Goal: Task Accomplishment & Management: Manage account settings

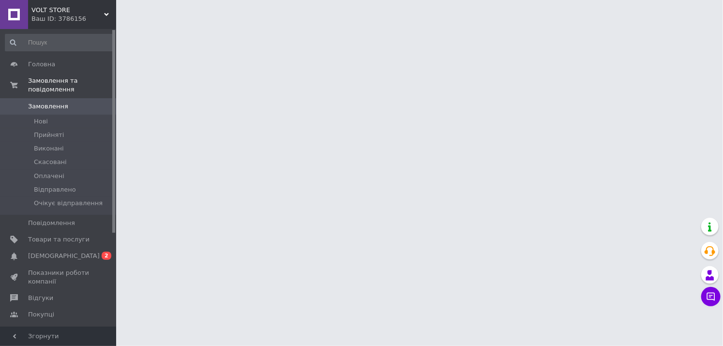
click at [676, 24] on html "VOLT STORE Ваш ID: 3786156 Сайт VOLT STORE Кабінет покупця Перевірити стан сист…" at bounding box center [361, 12] width 723 height 24
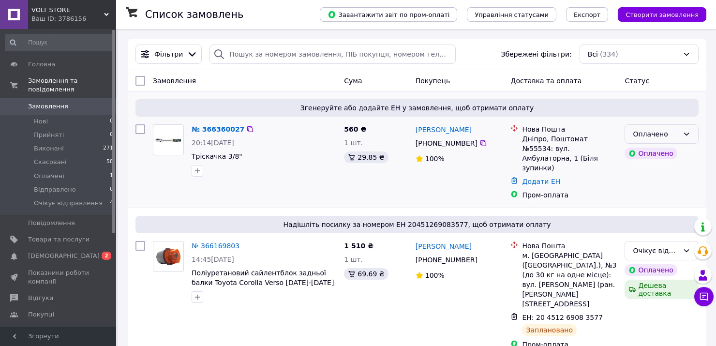
click at [653, 133] on div "Оплачено" at bounding box center [656, 134] width 46 height 11
click at [664, 216] on li "Очікує відправлення" at bounding box center [661, 216] width 73 height 27
drag, startPoint x: 249, startPoint y: 153, endPoint x: 198, endPoint y: 161, distance: 50.9
click at [198, 161] on div "№ 366360027 20:14, 12.10.2025 Тріскачка 3/8"" at bounding box center [264, 151] width 152 height 60
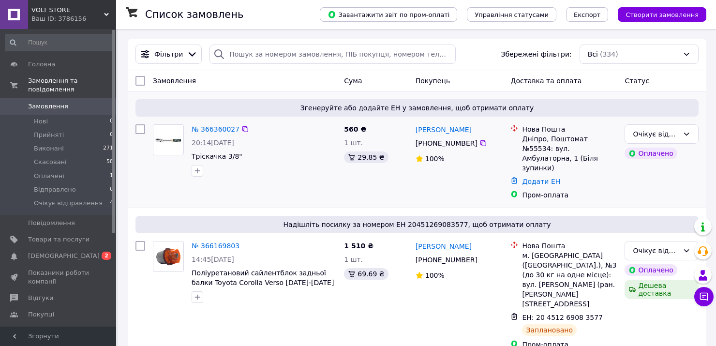
drag, startPoint x: 271, startPoint y: 180, endPoint x: 267, endPoint y: 174, distance: 7.3
click at [268, 175] on div "№ 366360027 20:14, 12.10.2025 Тріскачка 3/8"" at bounding box center [264, 151] width 152 height 60
click at [214, 131] on link "№ 366360027" at bounding box center [216, 129] width 48 height 8
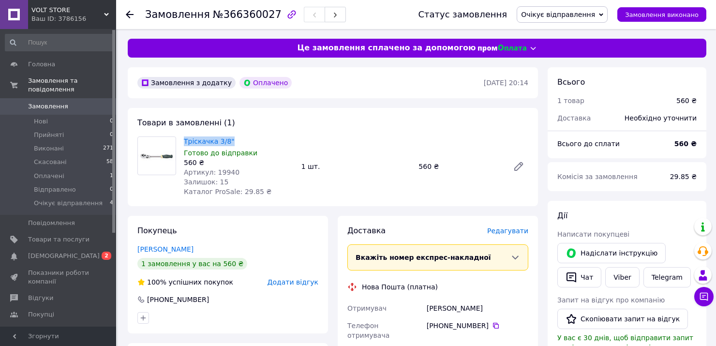
drag, startPoint x: 231, startPoint y: 141, endPoint x: 183, endPoint y: 145, distance: 48.6
click at [183, 145] on div "Тріскачка 3/8" Готово до відправки 560 ₴ Артикул: 19940 Залишок: 15 Каталог Pro…" at bounding box center [239, 167] width 118 height 64
copy link "Тріскачка 3/8""
click at [677, 216] on div "Дії" at bounding box center [627, 216] width 139 height 11
drag, startPoint x: 233, startPoint y: 171, endPoint x: 182, endPoint y: 177, distance: 51.6
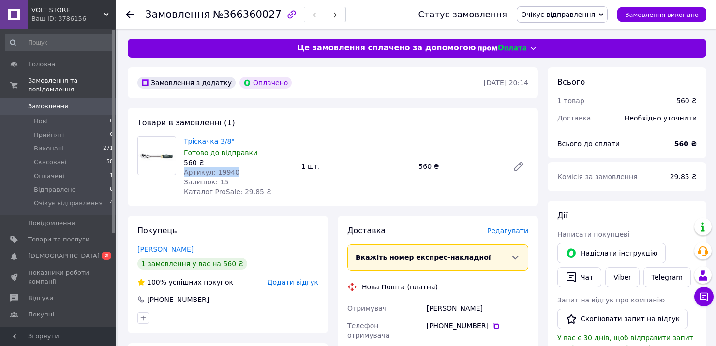
click at [182, 177] on div "Тріскачка 3/8" Готово до відправки 560 ₴ Артикул: 19940 Залишок: 15 Каталог Pro…" at bounding box center [239, 167] width 118 height 64
copy span "Артикул: 19940"
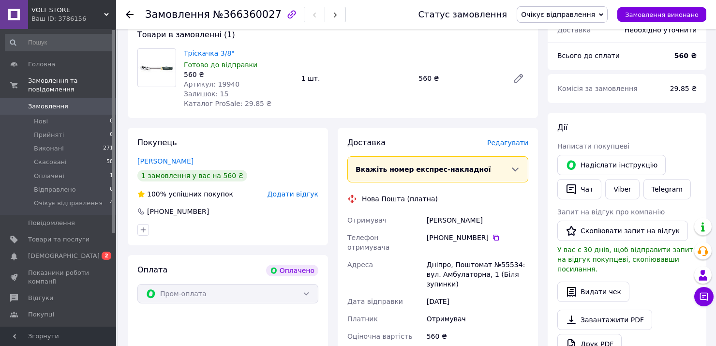
scroll to position [97, 0]
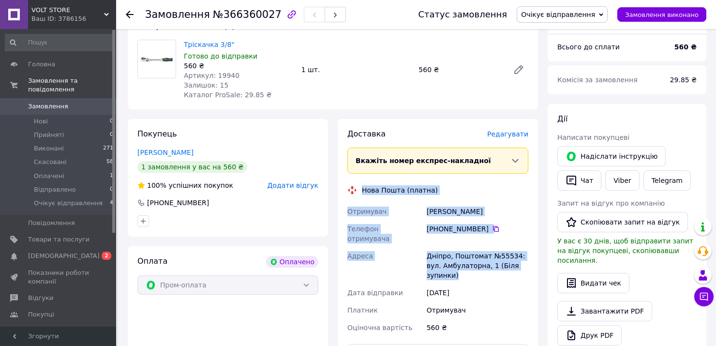
drag, startPoint x: 520, startPoint y: 256, endPoint x: 363, endPoint y: 189, distance: 170.6
click at [363, 189] on div "Доставка Редагувати Вкажіть номер експрес-накладної Обов'язково введіть номер е…" at bounding box center [437, 279] width 181 height 301
copy div "Нова Пошта (платна) Отримувач Ларін Микола Телефон отримувача +380 66 296 88 87…"
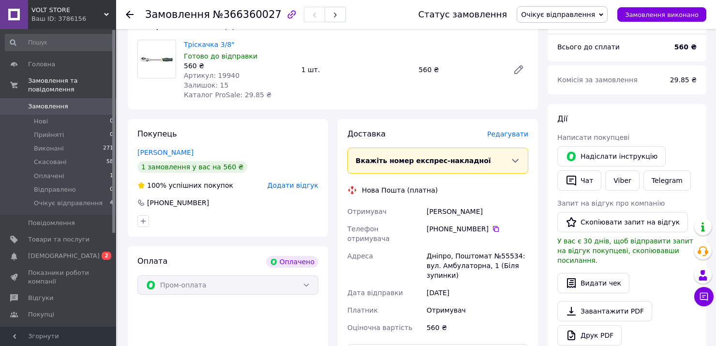
click at [691, 126] on div "Дії Написати покупцеві   Надіслати інструкцію   Чат Viber Telegram Запит на від…" at bounding box center [627, 244] width 139 height 260
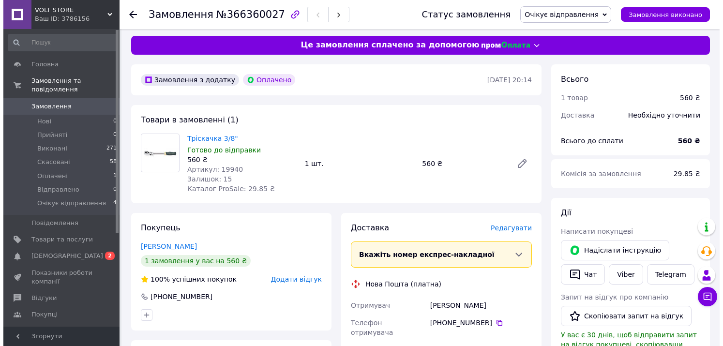
scroll to position [0, 0]
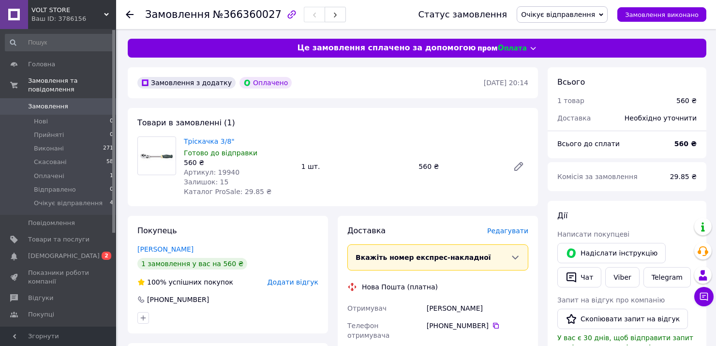
click at [40, 98] on link "Замовлення 0" at bounding box center [59, 106] width 119 height 16
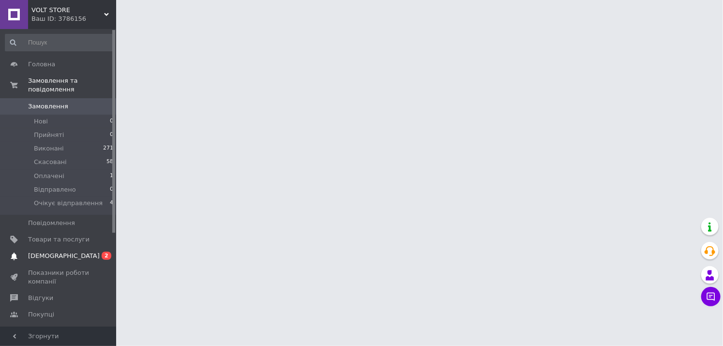
click at [59, 248] on link "Сповіщення 0 2" at bounding box center [59, 256] width 119 height 16
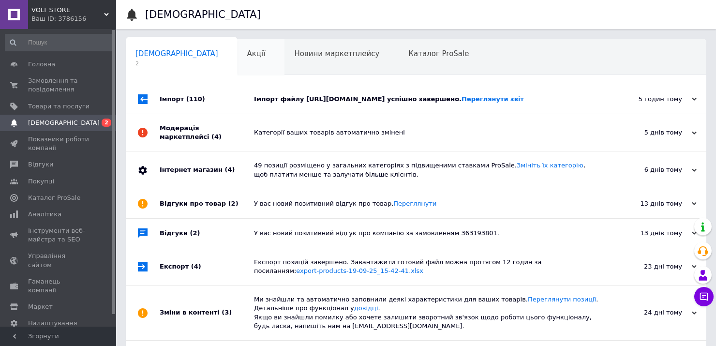
click at [238, 54] on div "Акції 0" at bounding box center [261, 57] width 47 height 37
click at [238, 60] on div "Акції 0" at bounding box center [261, 57] width 47 height 37
click at [46, 66] on span "Головна" at bounding box center [41, 64] width 27 height 9
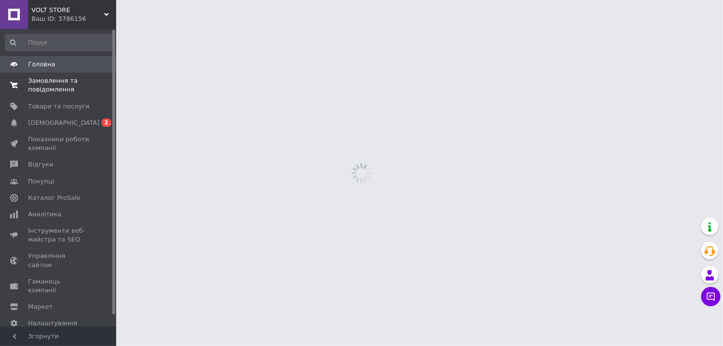
click at [65, 85] on span "Замовлення та повідомлення" at bounding box center [58, 84] width 61 height 17
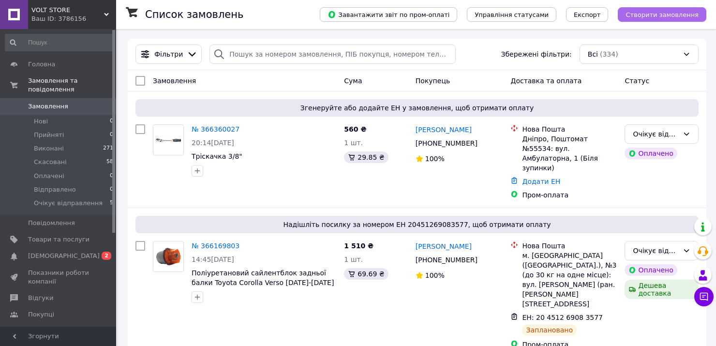
click at [651, 15] on span "Створити замовлення" at bounding box center [662, 14] width 73 height 7
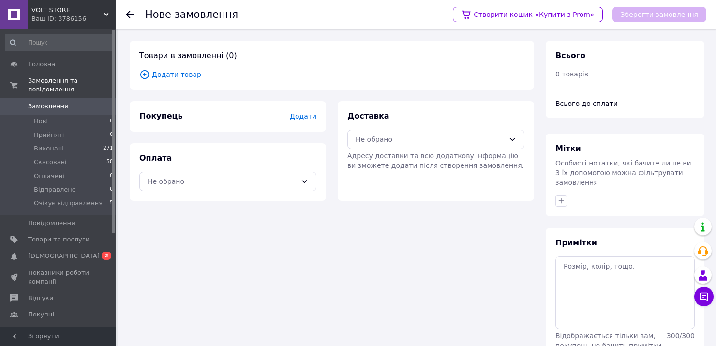
click at [169, 77] on span "Додати товар" at bounding box center [331, 74] width 385 height 11
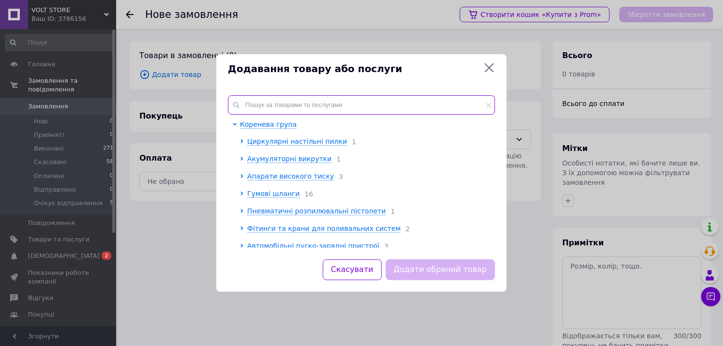
click at [305, 107] on input "text" at bounding box center [361, 104] width 267 height 19
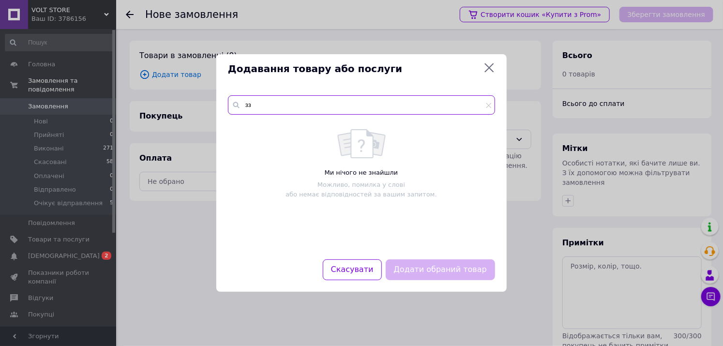
type input "з"
click at [295, 99] on input "pp" at bounding box center [361, 104] width 267 height 19
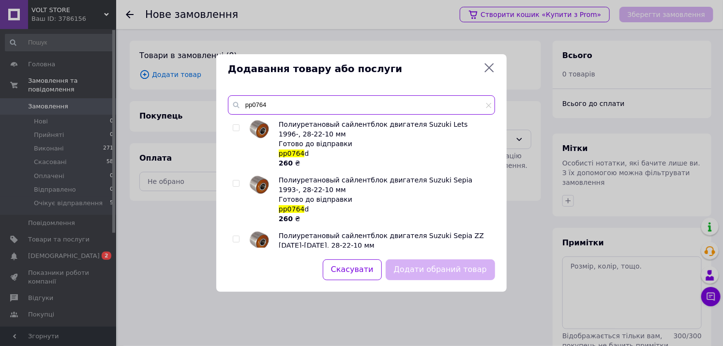
click at [286, 110] on input "pp0764" at bounding box center [361, 104] width 267 height 19
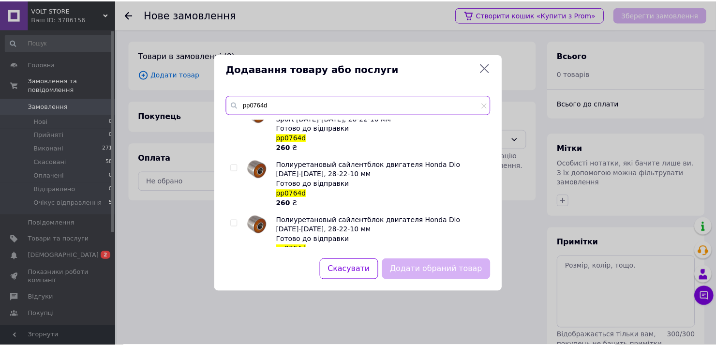
scroll to position [290, 0]
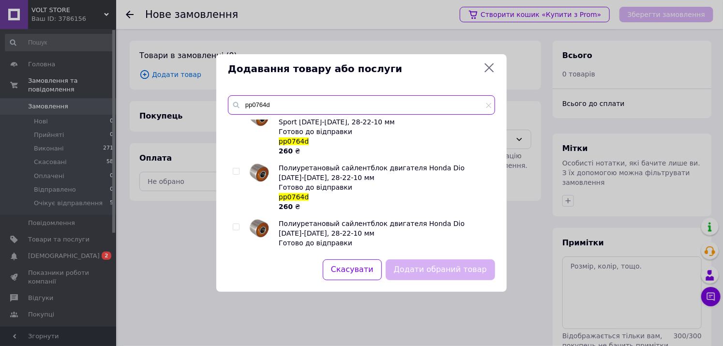
type input "pp0764d"
click at [350, 169] on span "Полиуретановый сайлентблок двигателя Honda Dio 1988-1990, 28-22-10 мм" at bounding box center [372, 172] width 186 height 17
click at [237, 171] on input "checkbox" at bounding box center [236, 171] width 6 height 6
checkbox input "true"
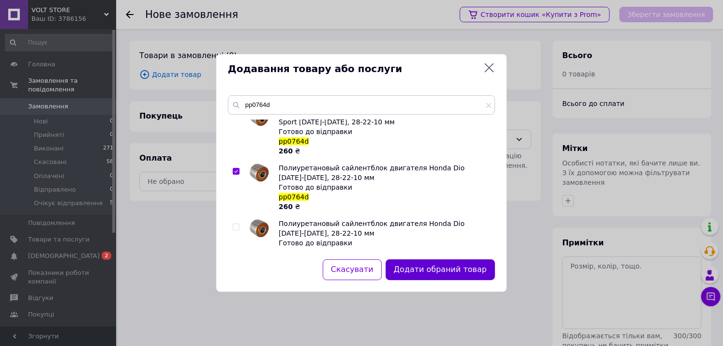
click at [442, 267] on button "Додати обраний товар" at bounding box center [440, 269] width 109 height 21
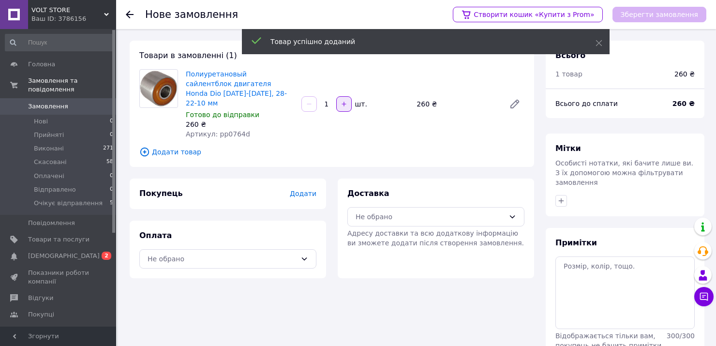
click at [344, 101] on icon "button" at bounding box center [344, 104] width 7 height 7
type input "2"
click at [332, 179] on div "Доставка Не обрано Адресу доставки та всю додаткову інформацію ви зможете додат…" at bounding box center [436, 229] width 208 height 100
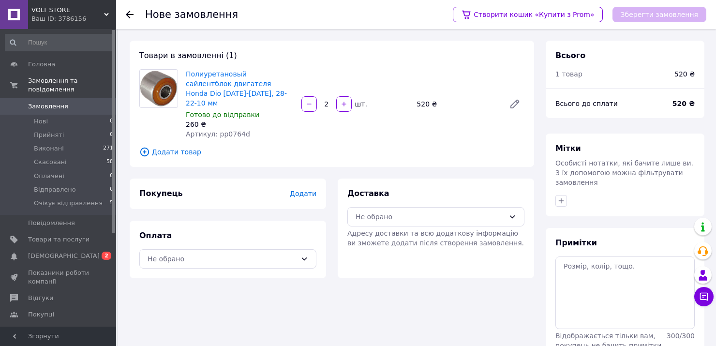
drag, startPoint x: 256, startPoint y: 203, endPoint x: 264, endPoint y: 197, distance: 10.5
click at [256, 202] on div "Покупець Додати Оплата Не обрано" at bounding box center [228, 229] width 196 height 100
click at [300, 190] on span "Додати" at bounding box center [303, 194] width 27 height 8
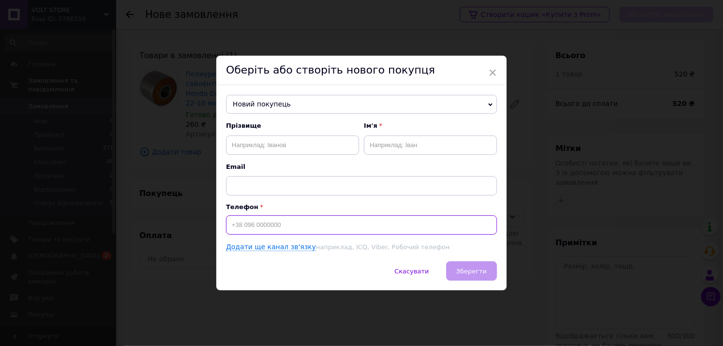
click at [287, 226] on input at bounding box center [361, 224] width 271 height 19
type input "0"
type input "+380991292248"
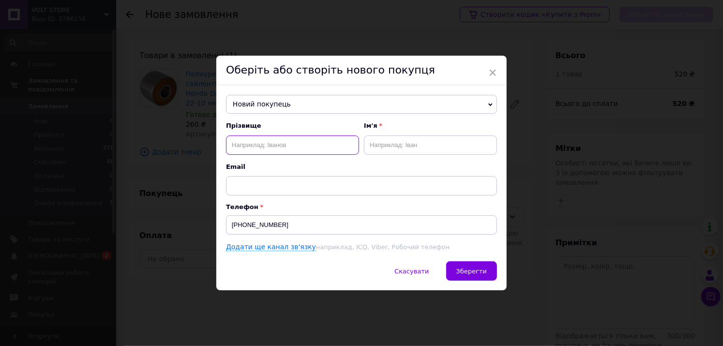
click at [262, 141] on input "text" at bounding box center [292, 145] width 133 height 19
type input "R"
type input "Кашичев"
type input "Микола"
click at [274, 167] on span "Email" at bounding box center [361, 167] width 271 height 9
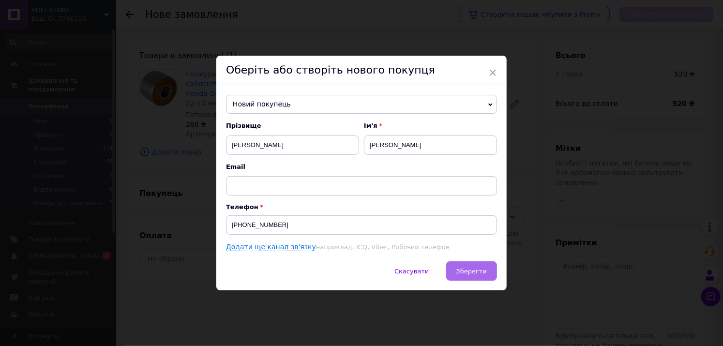
click at [470, 272] on span "Зберегти" at bounding box center [471, 271] width 30 height 7
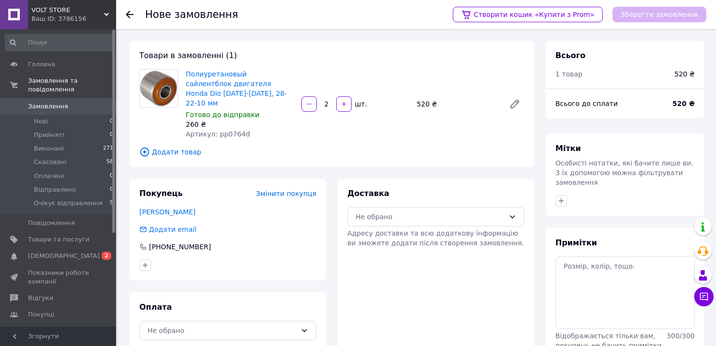
click at [336, 195] on div "Доставка Не обрано Адресу доставки та всю додаткову інформацію ви зможете додат…" at bounding box center [436, 264] width 208 height 171
click at [375, 211] on div "Не обрано" at bounding box center [430, 216] width 149 height 11
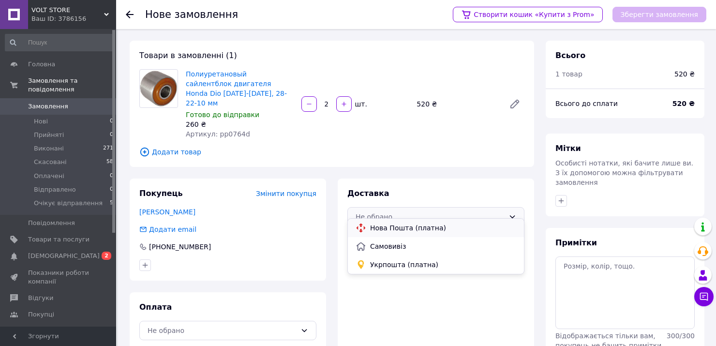
click at [396, 228] on span "Нова Пошта (платна)" at bounding box center [443, 228] width 146 height 10
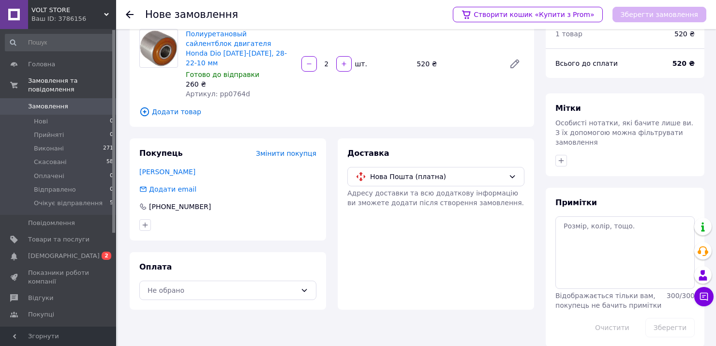
scroll to position [43, 0]
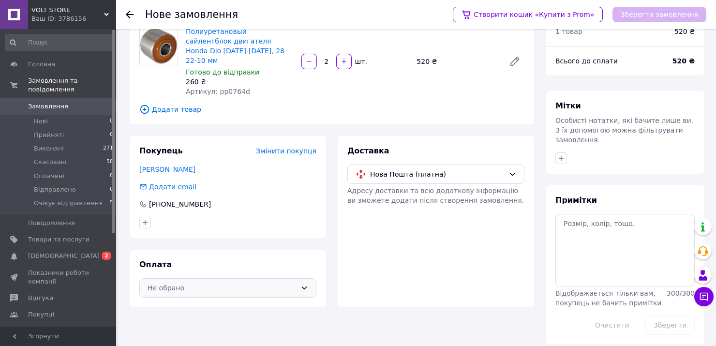
click at [299, 280] on div "Не обрано" at bounding box center [227, 287] width 177 height 19
click at [266, 315] on span "Післяплата" at bounding box center [235, 318] width 146 height 10
click at [337, 233] on div "Доставка Нова Пошта (платна) Адресу доставки та всю додаткову інформацію ви змо…" at bounding box center [436, 221] width 208 height 171
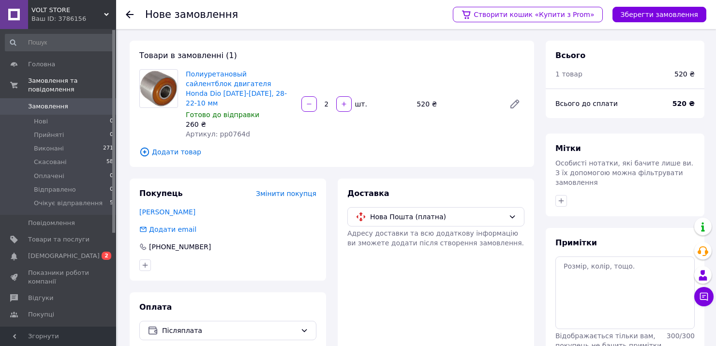
scroll to position [0, 0]
click at [651, 16] on button "Зберегти замовлення" at bounding box center [660, 14] width 94 height 15
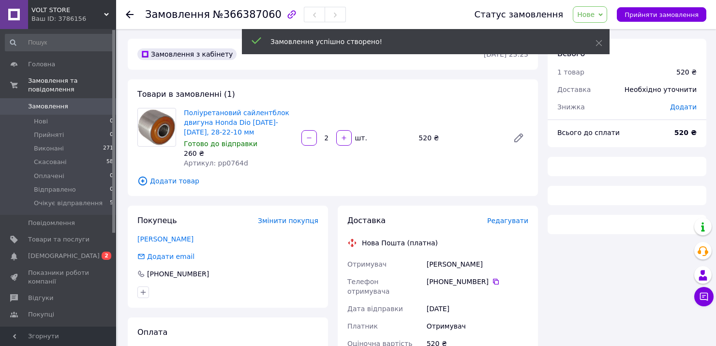
click at [51, 102] on span "Замовлення" at bounding box center [48, 106] width 40 height 9
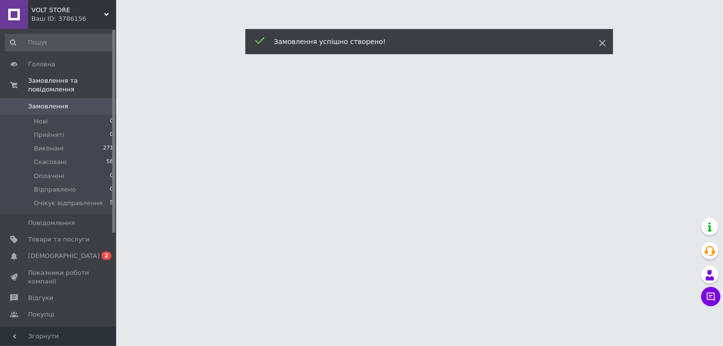
click at [601, 40] on icon at bounding box center [602, 43] width 7 height 7
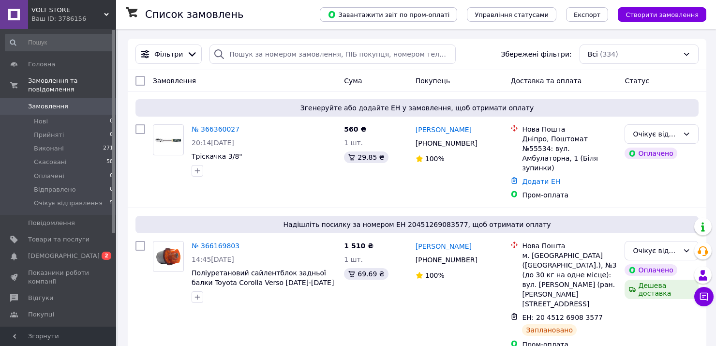
click at [35, 102] on span "Замовлення" at bounding box center [48, 106] width 40 height 9
click at [74, 252] on span "[DEMOGRAPHIC_DATA]" at bounding box center [58, 256] width 61 height 9
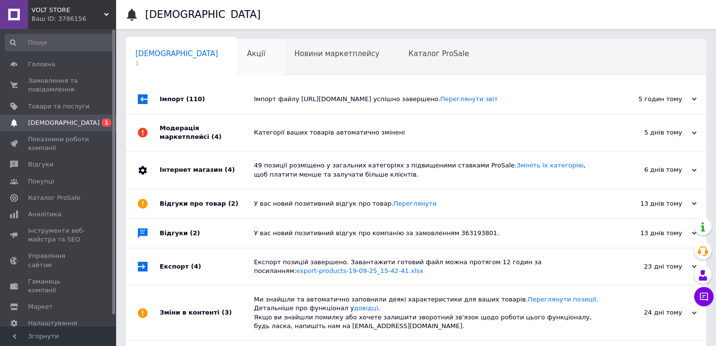
click at [247, 51] on span "Акції" at bounding box center [256, 53] width 18 height 9
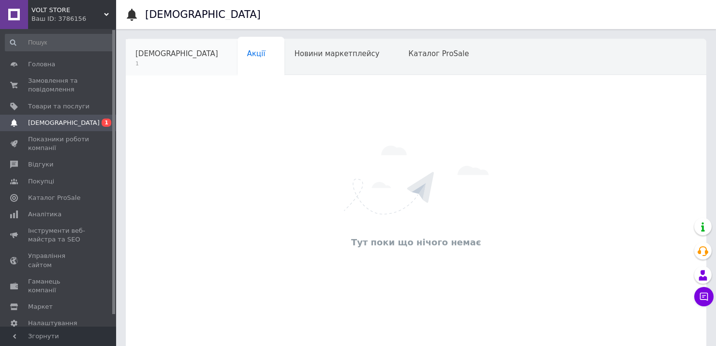
click at [175, 61] on span "1" at bounding box center [177, 63] width 83 height 7
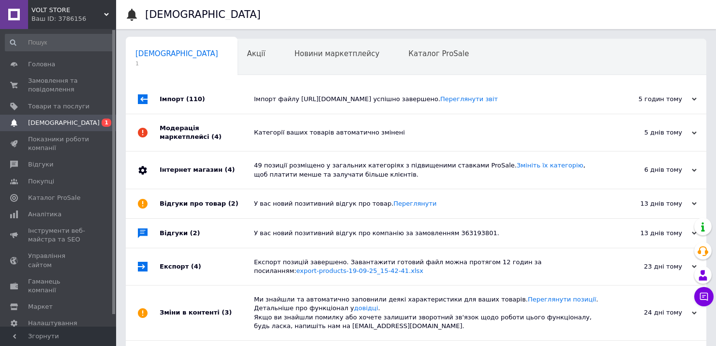
click at [204, 111] on div "Імпорт (110)" at bounding box center [207, 99] width 94 height 29
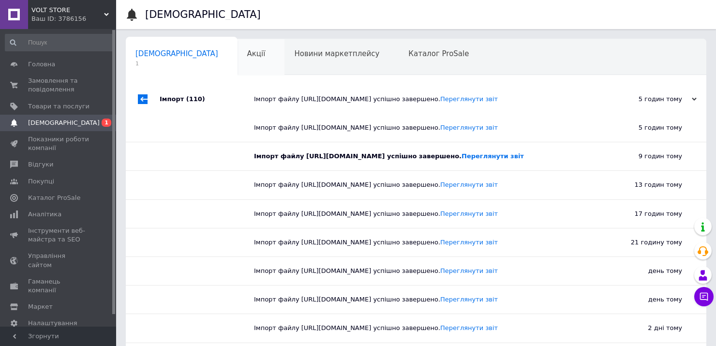
click at [247, 54] on span "Акції" at bounding box center [256, 53] width 18 height 9
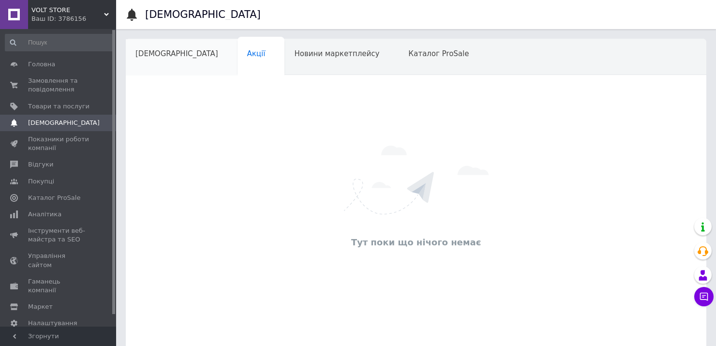
click at [162, 57] on span "[DEMOGRAPHIC_DATA]" at bounding box center [177, 53] width 83 height 9
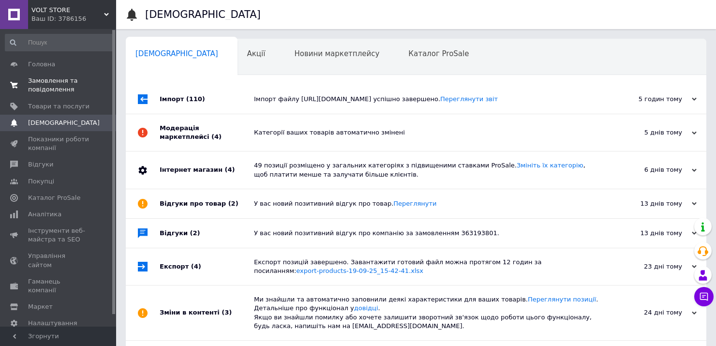
click at [49, 81] on span "Замовлення та повідомлення" at bounding box center [58, 84] width 61 height 17
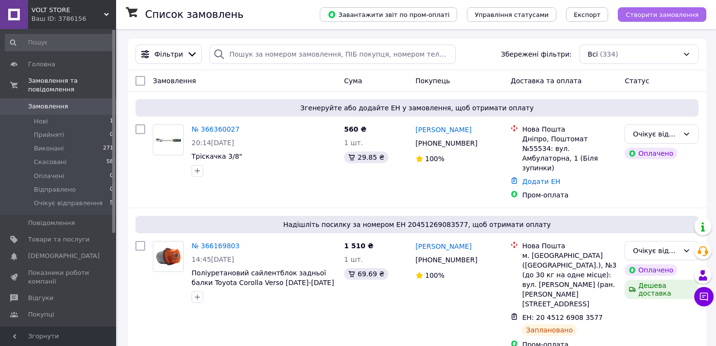
click at [653, 16] on span "Створити замовлення" at bounding box center [662, 14] width 73 height 7
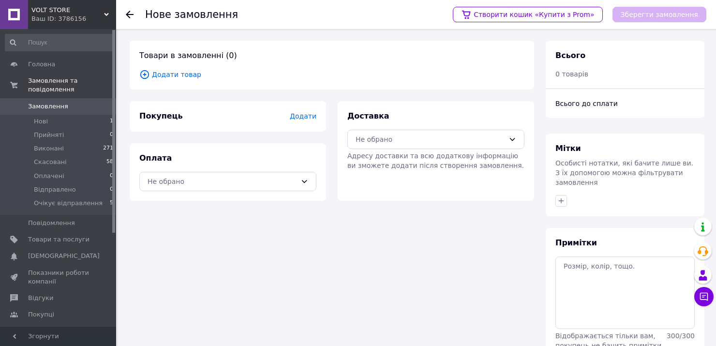
drag, startPoint x: 334, startPoint y: 223, endPoint x: 322, endPoint y: 190, distance: 35.5
click at [333, 216] on div "Товари в замовленні (0) Додати товар Покупець Додати Оплата Не обрано Доставка …" at bounding box center [332, 214] width 416 height 347
click at [308, 118] on span "Додати" at bounding box center [303, 116] width 27 height 8
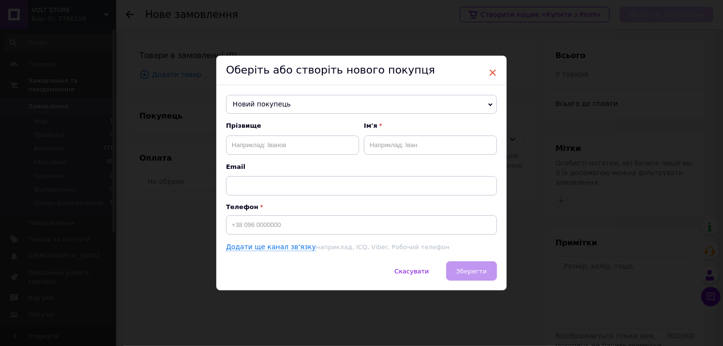
click at [493, 67] on span "×" at bounding box center [492, 72] width 9 height 16
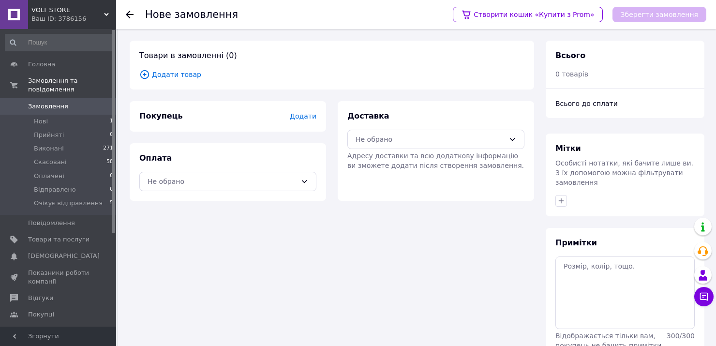
click at [182, 75] on span "Додати товар" at bounding box center [331, 74] width 385 height 11
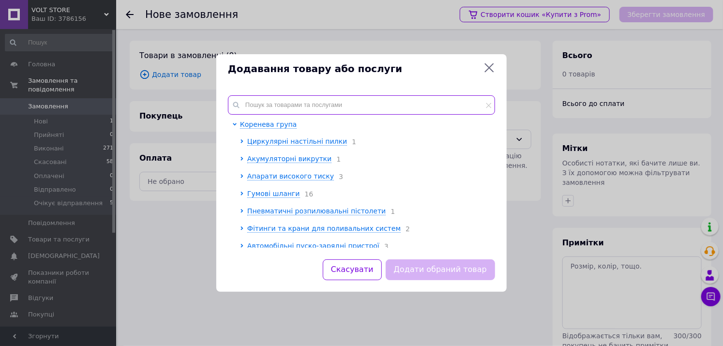
click at [284, 96] on input "text" at bounding box center [361, 104] width 267 height 19
click at [290, 106] on input "text" at bounding box center [361, 104] width 267 height 19
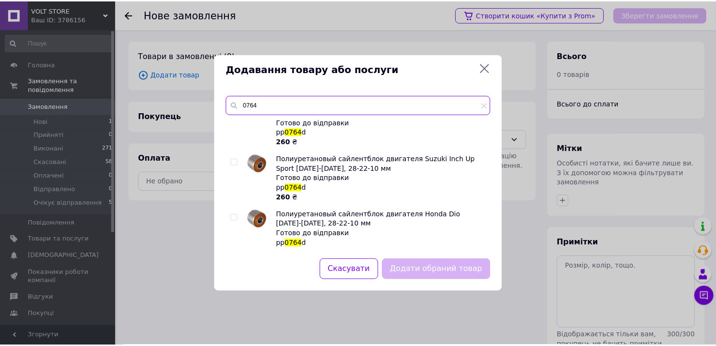
scroll to position [290, 0]
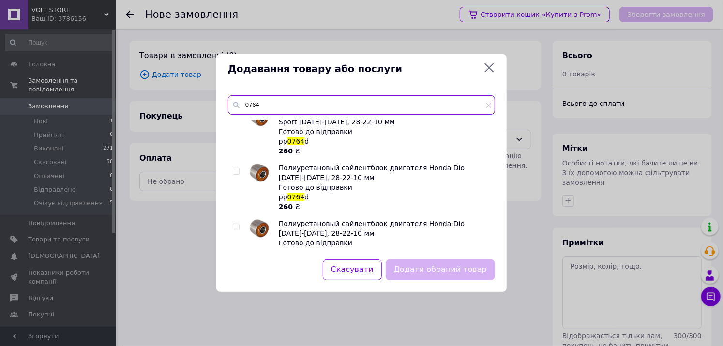
type input "0764"
click at [235, 173] on input "checkbox" at bounding box center [236, 171] width 6 height 6
checkbox input "true"
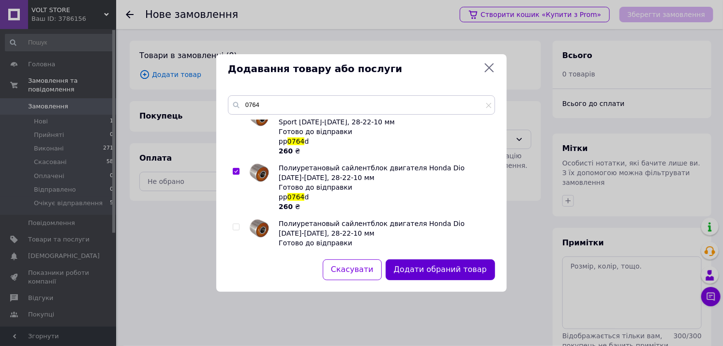
click at [433, 272] on button "Додати обраний товар" at bounding box center [440, 269] width 109 height 21
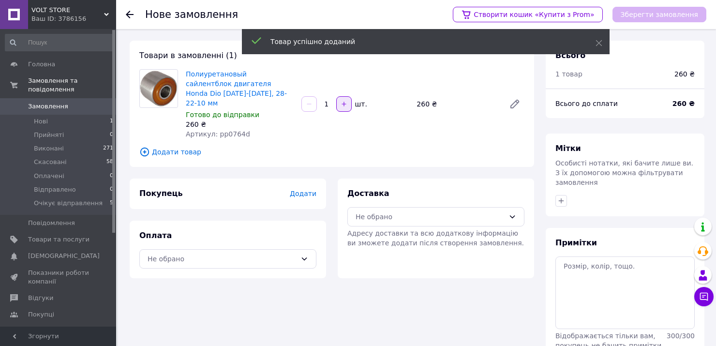
click at [346, 101] on icon "button" at bounding box center [344, 104] width 7 height 7
type input "2"
click at [333, 201] on div "Доставка Не обрано Адресу доставки та всю додаткову інформацію ви зможете додат…" at bounding box center [436, 229] width 208 height 100
click at [308, 190] on span "Додати" at bounding box center [303, 194] width 27 height 8
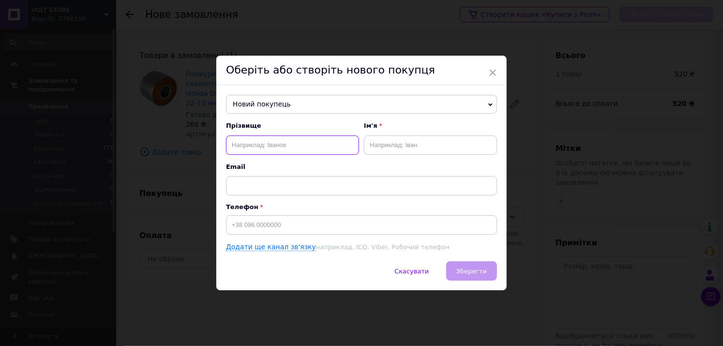
click at [276, 145] on input "text" at bounding box center [292, 145] width 133 height 19
type input "Кашичев"
type input "Микола"
click at [497, 69] on div "Оберіть або створіть нового покупця" at bounding box center [361, 71] width 290 height 30
drag, startPoint x: 493, startPoint y: 72, endPoint x: 481, endPoint y: 73, distance: 11.7
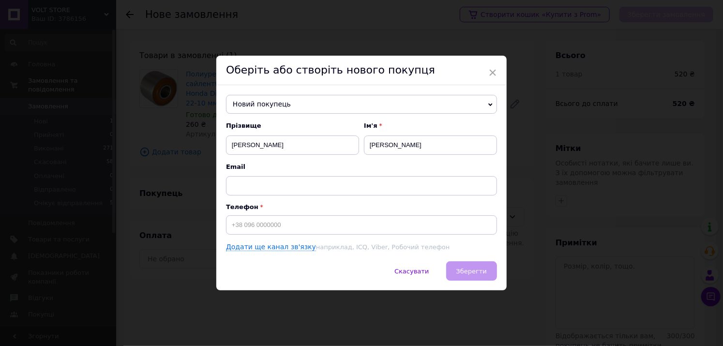
click at [492, 72] on span "×" at bounding box center [492, 72] width 9 height 16
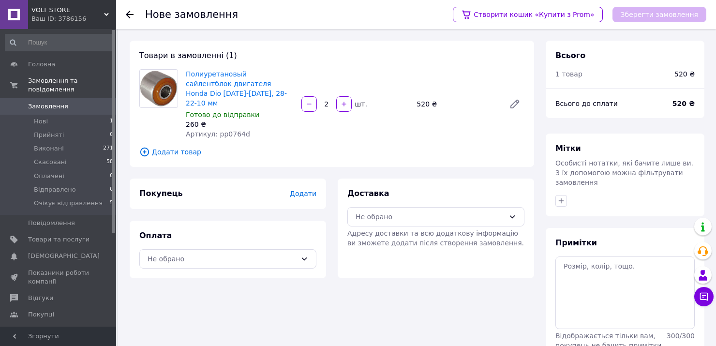
click at [50, 102] on span "Замовлення" at bounding box center [48, 106] width 40 height 9
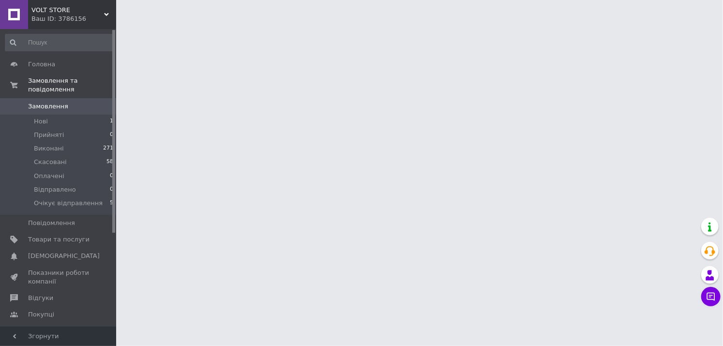
click at [43, 102] on span "Замовлення" at bounding box center [48, 106] width 40 height 9
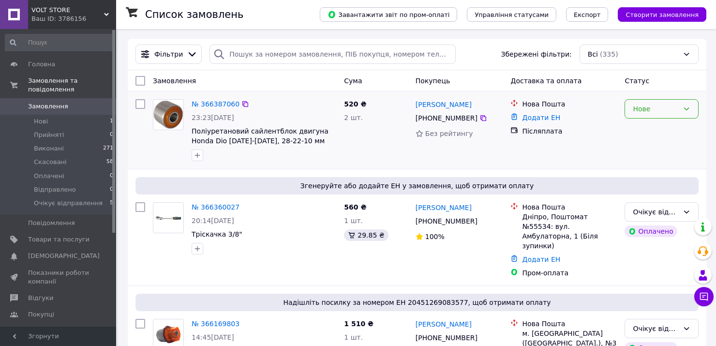
click at [651, 112] on div "Нове" at bounding box center [656, 109] width 46 height 11
click at [656, 187] on li "Очікує відправлення" at bounding box center [661, 191] width 73 height 27
click at [213, 103] on link "№ 366387060" at bounding box center [216, 104] width 48 height 8
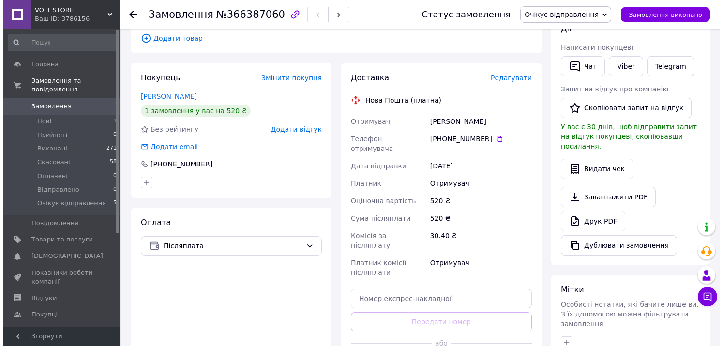
scroll to position [145, 0]
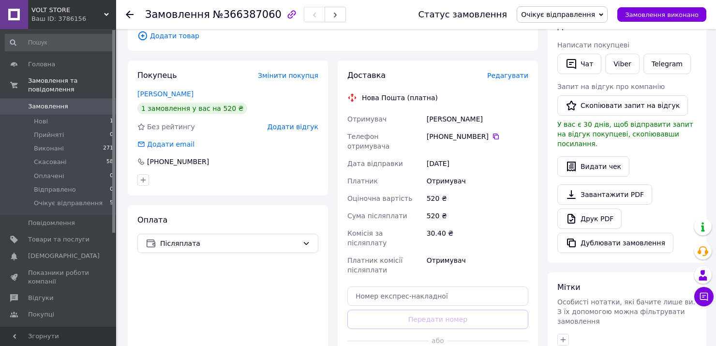
click at [514, 73] on span "Редагувати" at bounding box center [507, 76] width 41 height 8
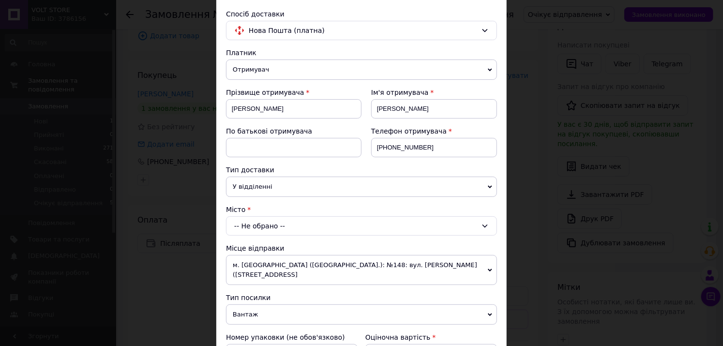
scroll to position [97, 0]
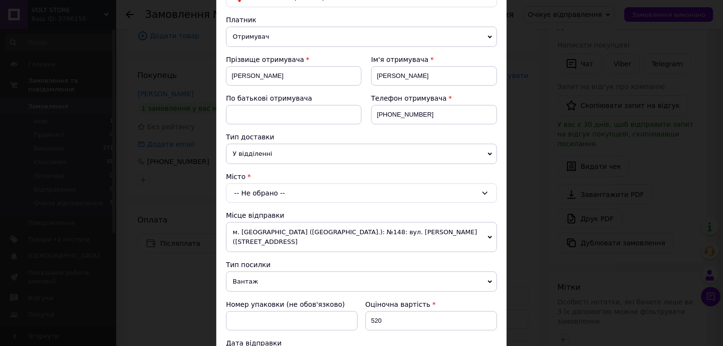
click at [282, 192] on div "-- Не обрано --" at bounding box center [361, 192] width 271 height 19
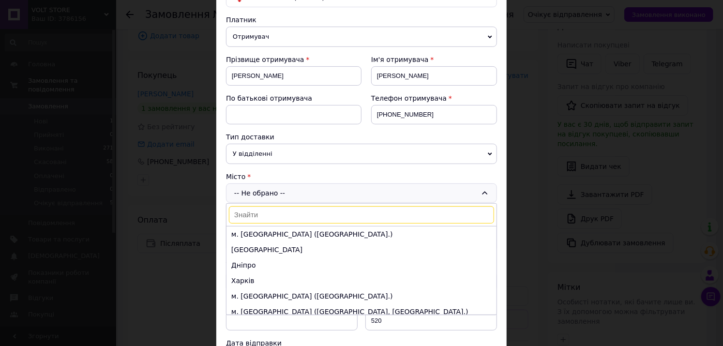
click at [272, 214] on input at bounding box center [361, 214] width 265 height 17
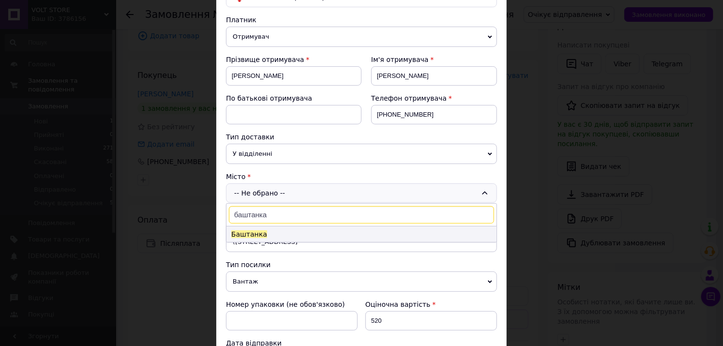
type input "баштанка"
click at [254, 234] on span "Баштанка" at bounding box center [249, 234] width 36 height 8
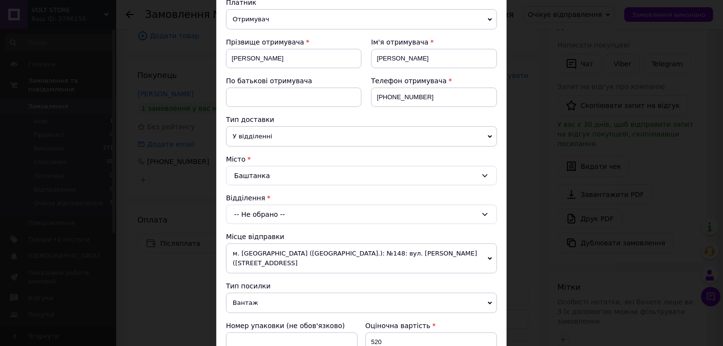
scroll to position [145, 0]
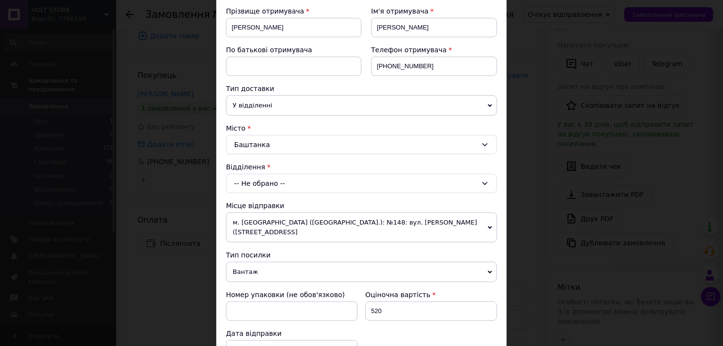
click at [280, 181] on div "-- Не обрано --" at bounding box center [361, 183] width 271 height 19
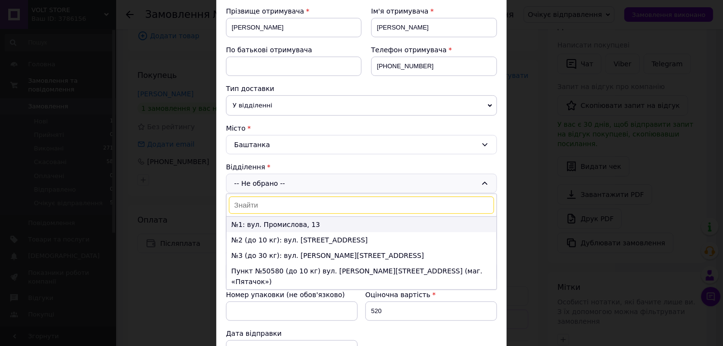
click at [273, 225] on li "№1: вул. Промислова, 13" at bounding box center [361, 224] width 270 height 15
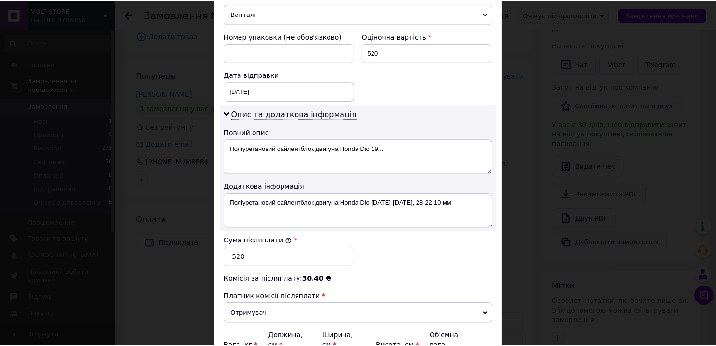
scroll to position [484, 0]
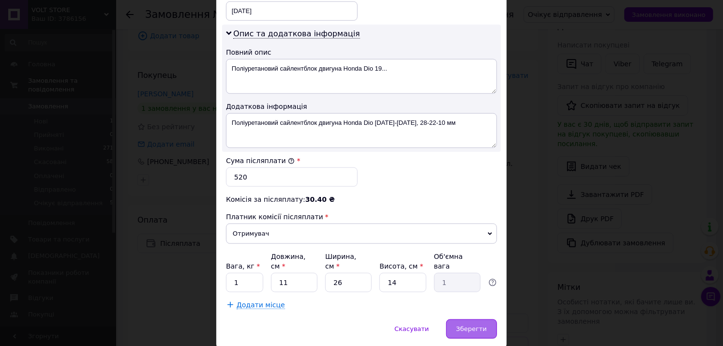
click at [463, 325] on span "Зберегти" at bounding box center [471, 328] width 30 height 7
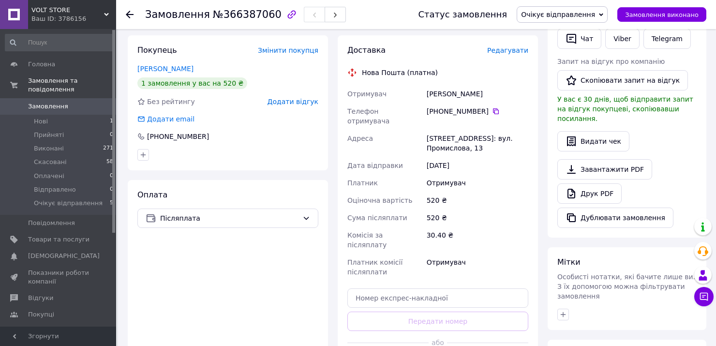
scroll to position [194, 0]
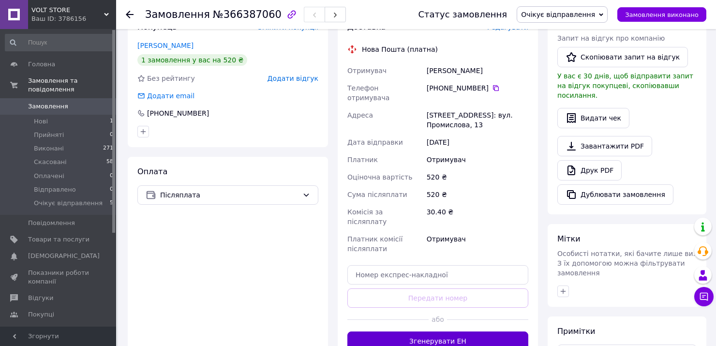
click at [441, 332] on button "Згенерувати ЕН" at bounding box center [437, 341] width 181 height 19
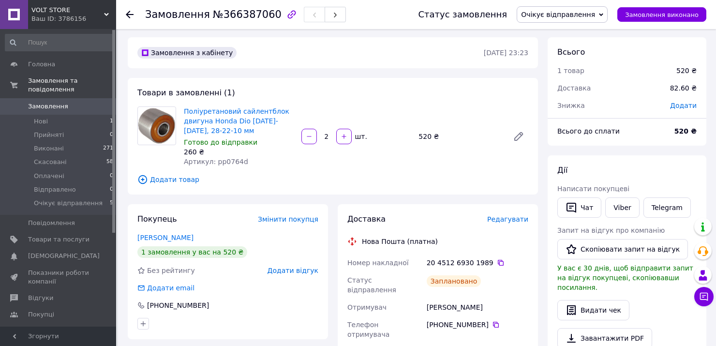
scroll to position [0, 0]
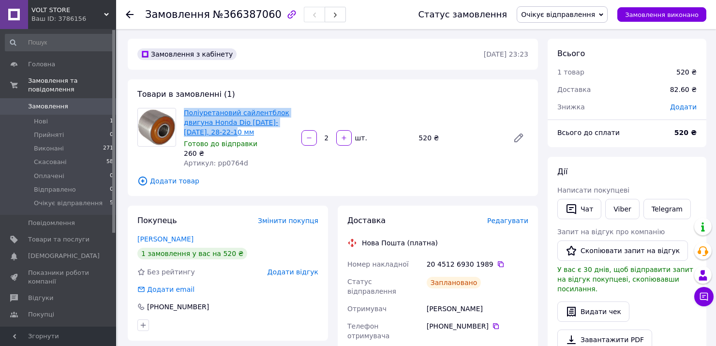
drag, startPoint x: 224, startPoint y: 134, endPoint x: 183, endPoint y: 112, distance: 45.7
click at [184, 112] on span "Поліуретановий сайлентблок двигуна Honda Dio 1988-1990, 28-22-10 мм" at bounding box center [239, 122] width 110 height 29
copy link "Поліуретановий сайлентблок двигуна Honda Dio 1988-1990, 28-22-10 мм"
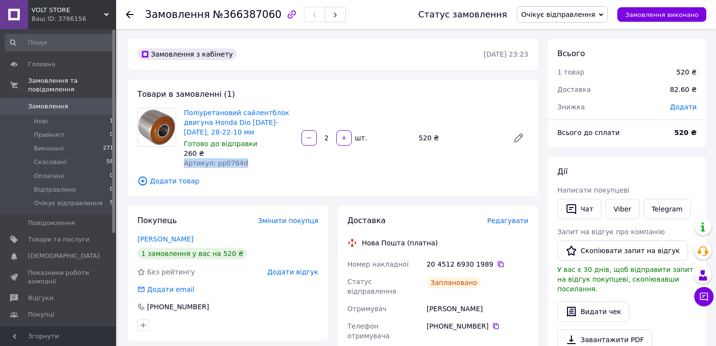
drag, startPoint x: 232, startPoint y: 165, endPoint x: 185, endPoint y: 167, distance: 47.5
click at [185, 167] on div "Артикул: pp0764d" at bounding box center [239, 163] width 110 height 10
copy span "Артикул: pp0764d"
click at [685, 154] on div "Всього 1 товар 520 ₴ Доставка 82.60 ₴ Знижка Додати Всього до сплати 520 ₴ Дії …" at bounding box center [627, 339] width 159 height 600
click at [49, 102] on span "Замовлення" at bounding box center [48, 106] width 40 height 9
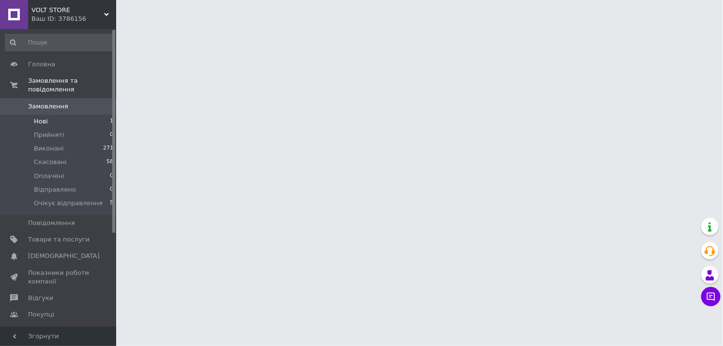
click at [54, 115] on li "Нові 1" at bounding box center [59, 122] width 119 height 14
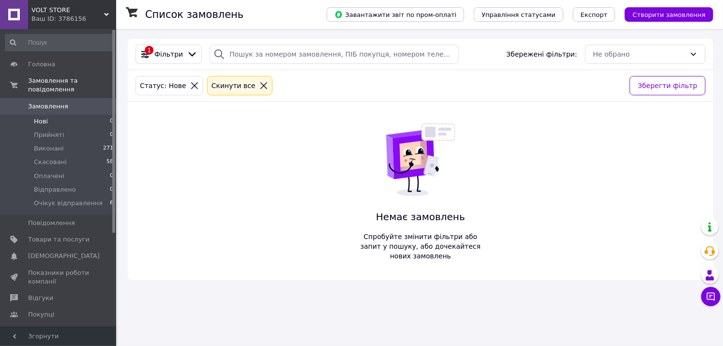
click at [700, 32] on div "Список замовлень Завантажити звіт по пром-оплаті Управління статусами Експорт С…" at bounding box center [420, 159] width 605 height 261
click at [48, 102] on span "Замовлення" at bounding box center [48, 106] width 40 height 9
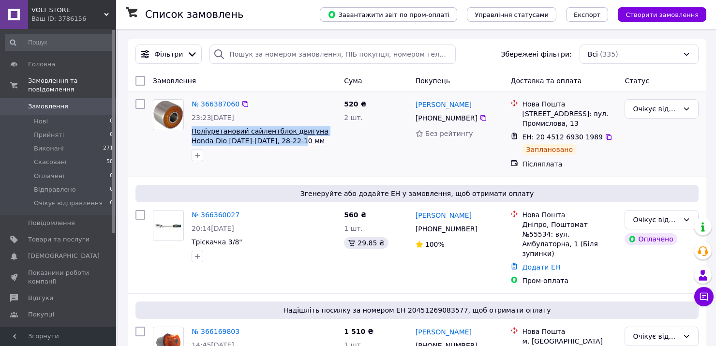
drag, startPoint x: 287, startPoint y: 142, endPoint x: 192, endPoint y: 133, distance: 95.3
click at [192, 133] on span "Поліуретановий сайлентблок двигуна Honda Dio 1988-1990, 28-22-10 мм" at bounding box center [264, 135] width 145 height 19
copy span "Поліуретановий сайлентблок двигуна Honda Dio 1988-1990, 28-22-10 мм"
click at [211, 105] on link "№ 366387060" at bounding box center [216, 104] width 48 height 8
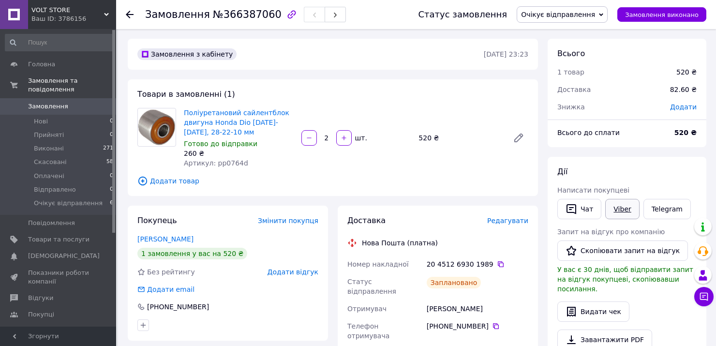
click at [613, 205] on link "Viber" at bounding box center [622, 209] width 34 height 20
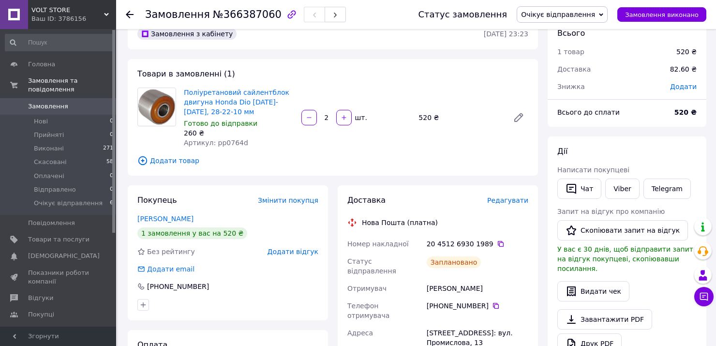
scroll to position [97, 0]
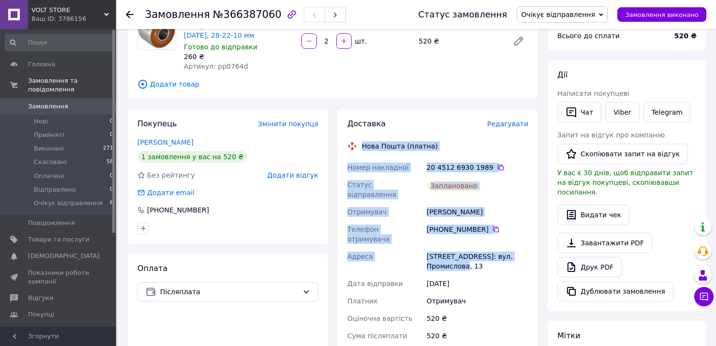
drag, startPoint x: 483, startPoint y: 249, endPoint x: 346, endPoint y: 131, distance: 180.9
click at [346, 131] on div "Доставка Редагувати Нова Пошта (платна) Номер накладної 20 4512 6930 1989   Ста…" at bounding box center [438, 281] width 200 height 344
copy div "Нова Пошта (платна) Номер накладної 20 4512 6930 1989   Статус відправлення Зап…"
click at [69, 102] on span "Замовлення" at bounding box center [58, 106] width 61 height 9
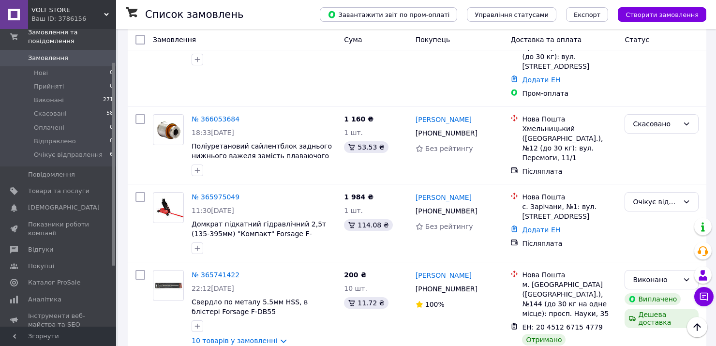
scroll to position [581, 0]
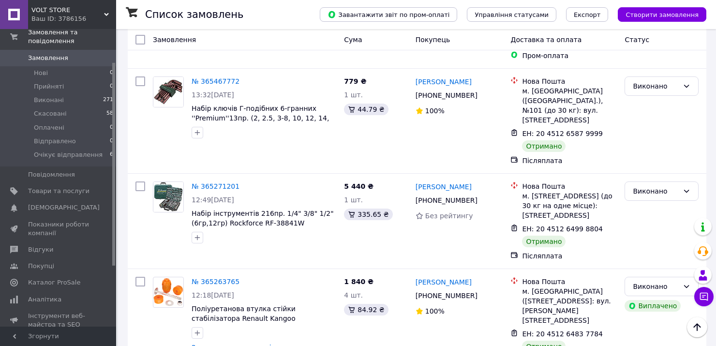
click at [59, 151] on span "Очікує відправлення" at bounding box center [68, 155] width 69 height 9
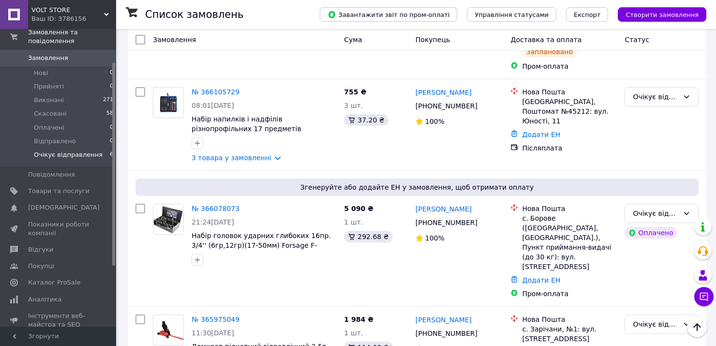
scroll to position [396, 0]
click at [371, 138] on div "№ 366105729 08:01, 11.10.2025 Набір напилків і надфілів різнопрофільних 17 пред…" at bounding box center [417, 124] width 579 height 91
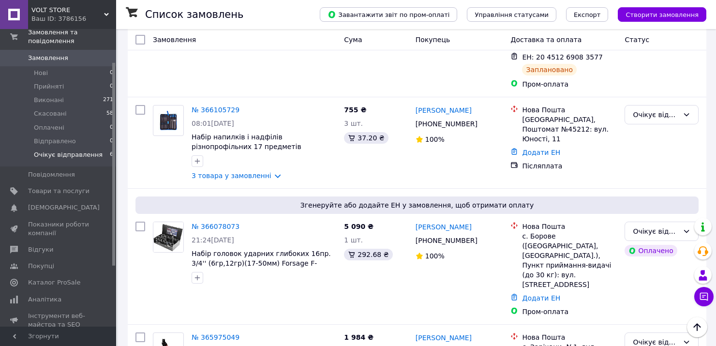
scroll to position [347, 0]
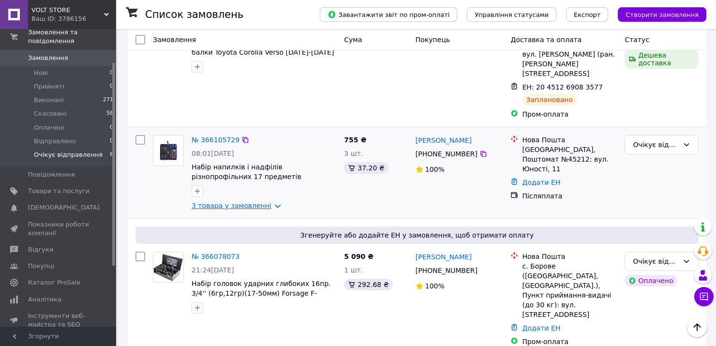
click at [265, 202] on link "3 товара у замовленні" at bounding box center [232, 206] width 80 height 8
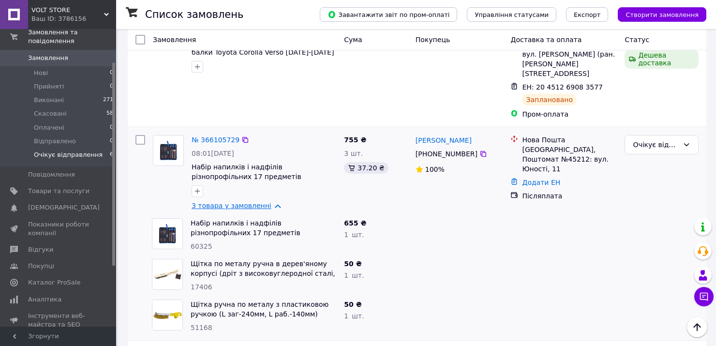
drag, startPoint x: 256, startPoint y: 175, endPoint x: 251, endPoint y: 175, distance: 5.8
click at [256, 202] on link "3 товара у замовленні" at bounding box center [232, 206] width 80 height 8
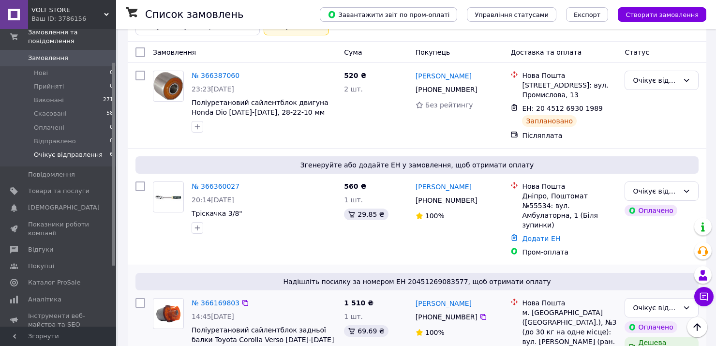
scroll to position [57, 0]
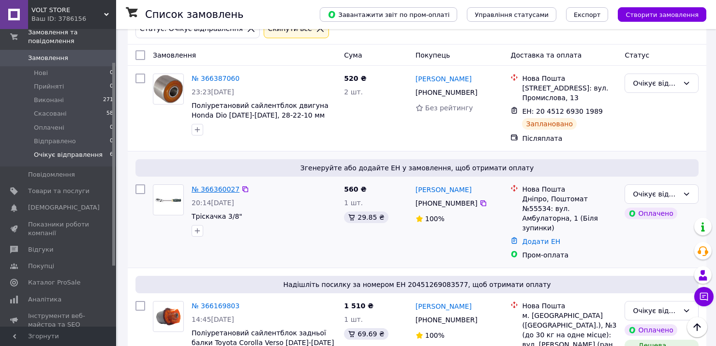
click at [208, 188] on link "№ 366360027" at bounding box center [216, 189] width 48 height 8
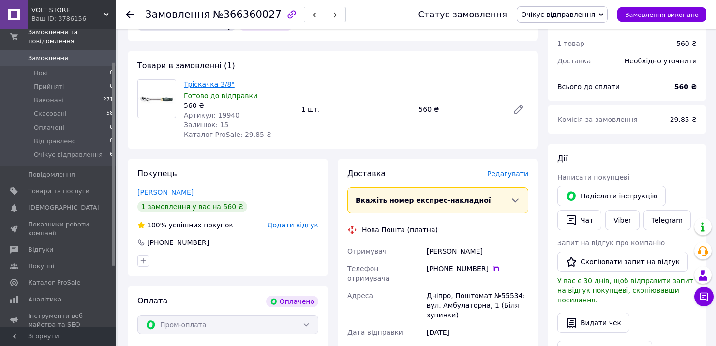
click at [195, 83] on link "Тріскачка 3/8"" at bounding box center [209, 84] width 51 height 8
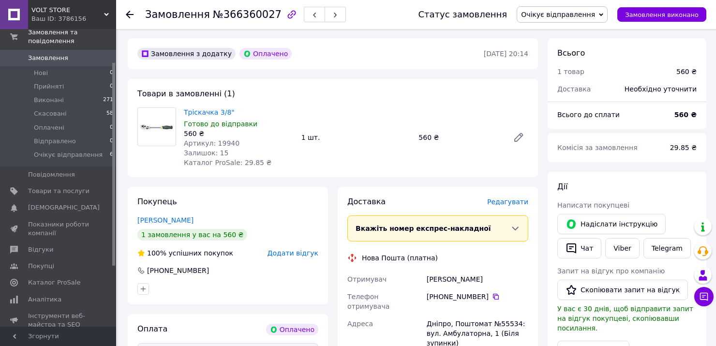
scroll to position [9, 0]
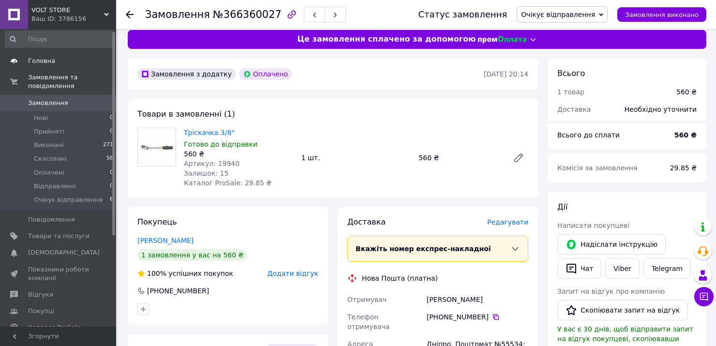
scroll to position [0, 0]
click at [45, 102] on span "Замовлення" at bounding box center [48, 106] width 40 height 9
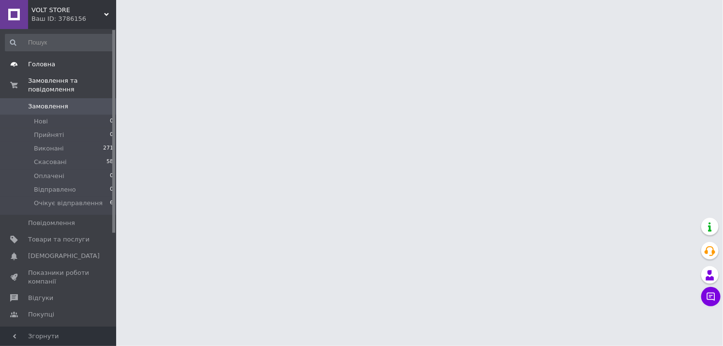
click at [33, 68] on span "Головна" at bounding box center [41, 64] width 27 height 9
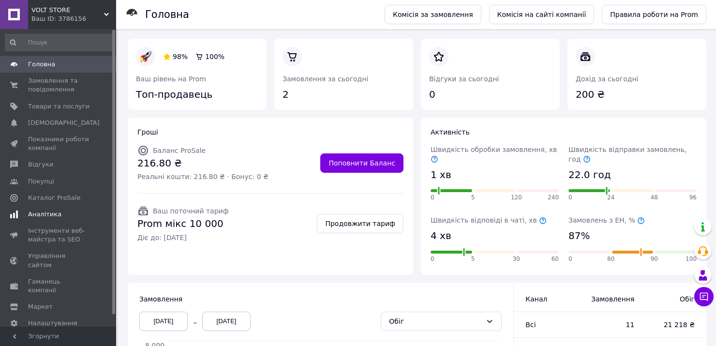
click at [44, 216] on span "Аналітика" at bounding box center [44, 214] width 33 height 9
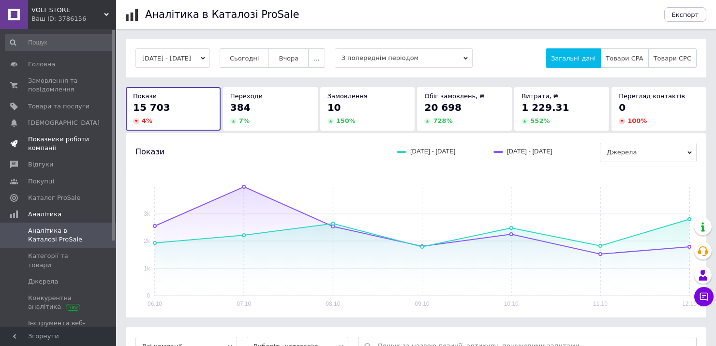
click at [58, 137] on span "Показники роботи компанії" at bounding box center [58, 143] width 61 height 17
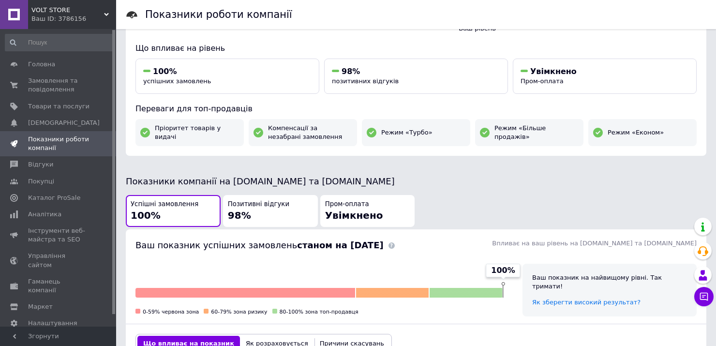
scroll to position [97, 0]
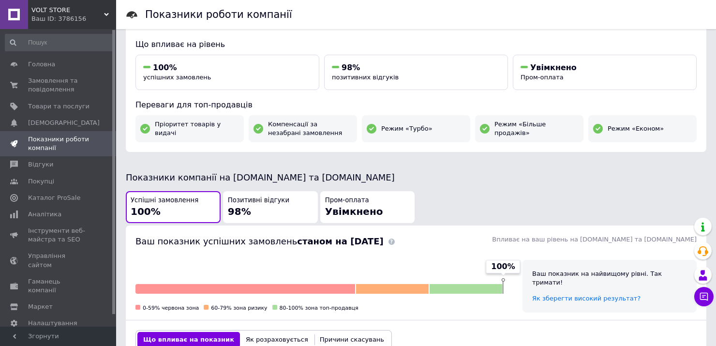
click at [255, 209] on div "Позитивні відгуки 98%" at bounding box center [270, 207] width 85 height 23
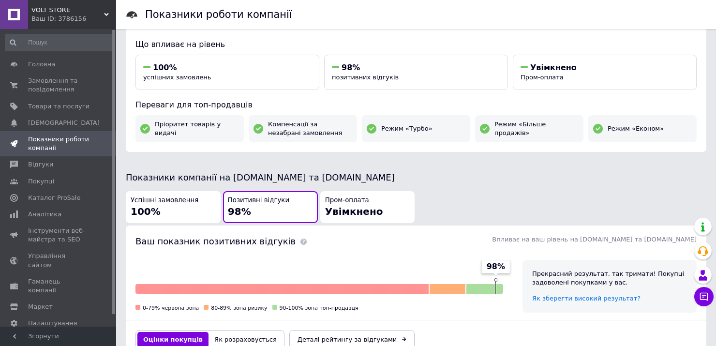
click at [365, 208] on span "Увімкнено" at bounding box center [354, 212] width 58 height 12
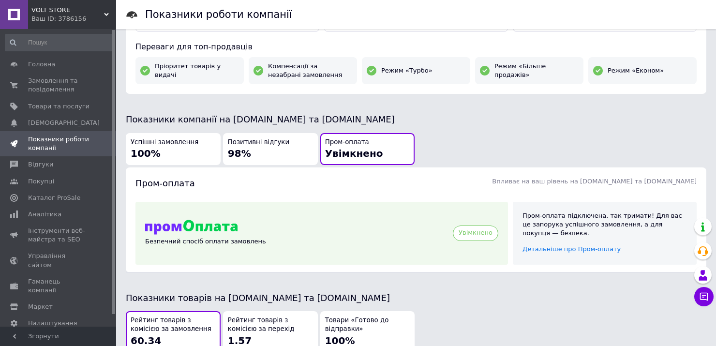
scroll to position [145, 0]
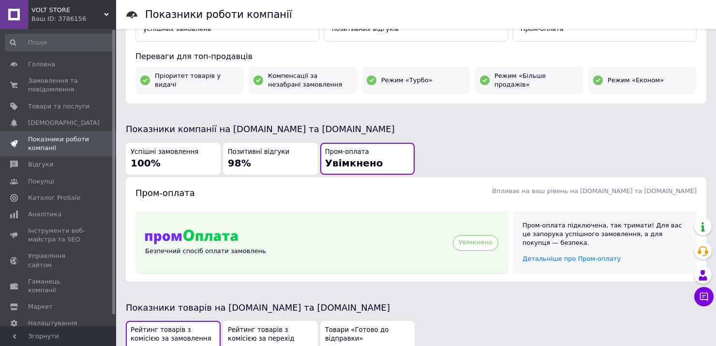
click at [180, 167] on div "Успішні замовлення 100%" at bounding box center [173, 159] width 85 height 23
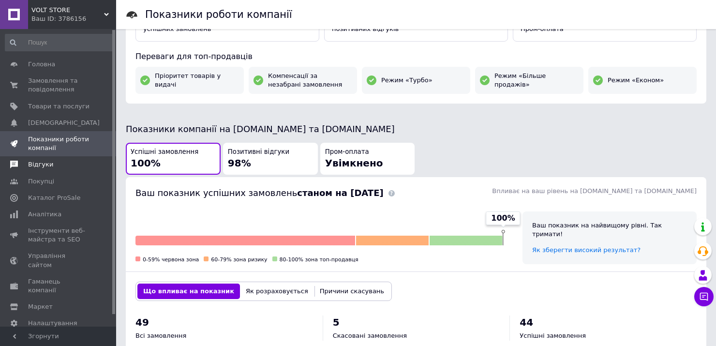
click at [40, 163] on span "Відгуки" at bounding box center [40, 164] width 25 height 9
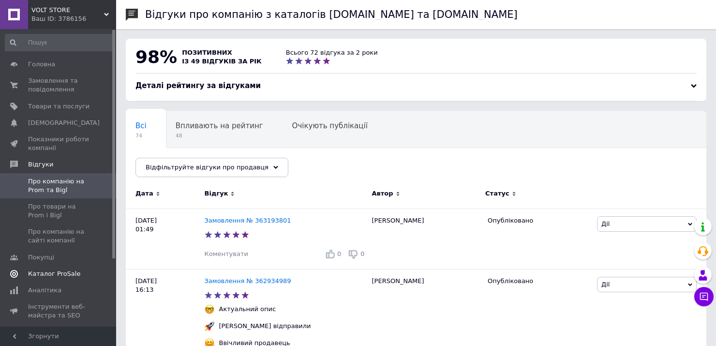
click at [42, 274] on span "Каталог ProSale" at bounding box center [54, 274] width 52 height 9
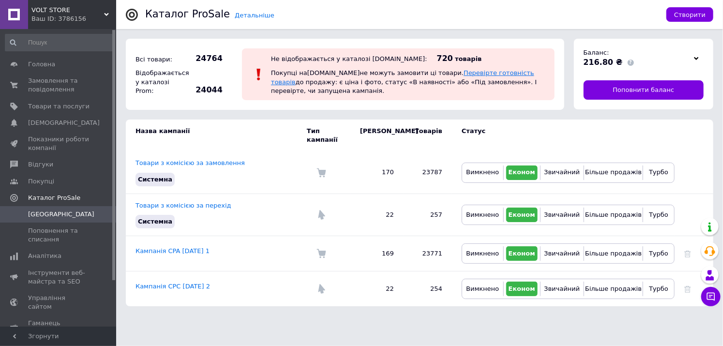
click at [442, 77] on link "Перевірте готовність товарів" at bounding box center [402, 77] width 263 height 16
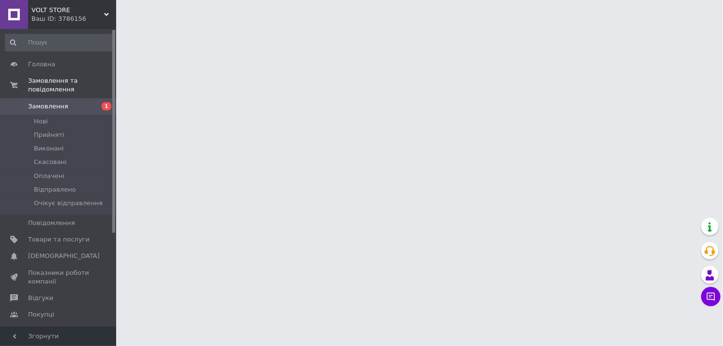
click at [49, 102] on span "Замовлення" at bounding box center [48, 106] width 40 height 9
